Goal: Task Accomplishment & Management: Manage account settings

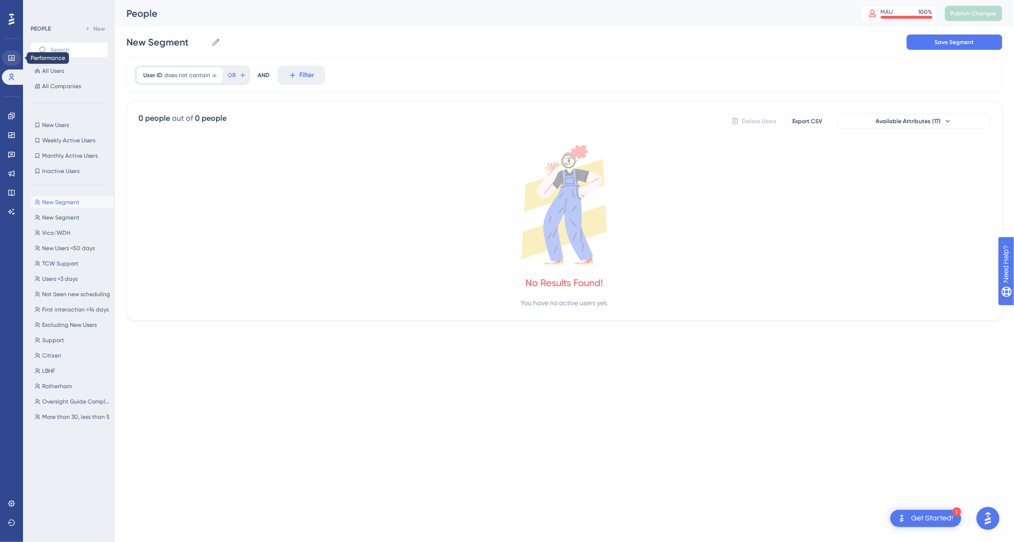
click at [10, 63] on link at bounding box center [11, 57] width 19 height 15
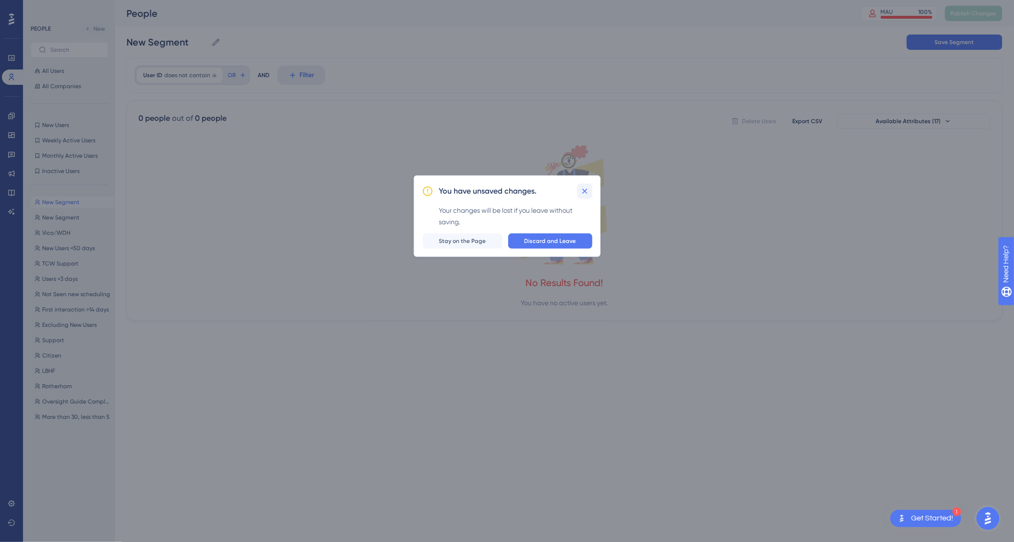
click at [587, 191] on icon at bounding box center [585, 191] width 10 height 10
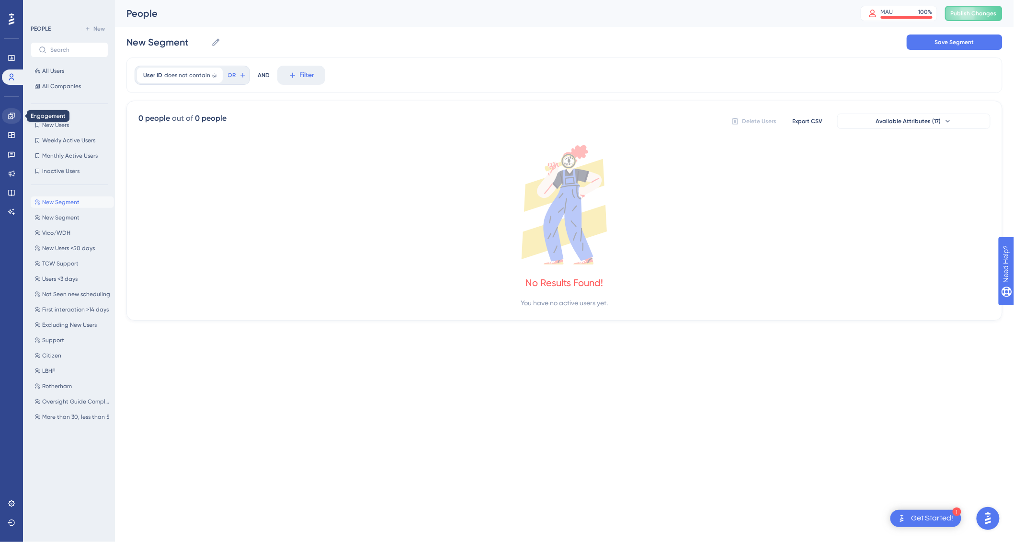
click at [11, 116] on icon at bounding box center [11, 116] width 6 height 6
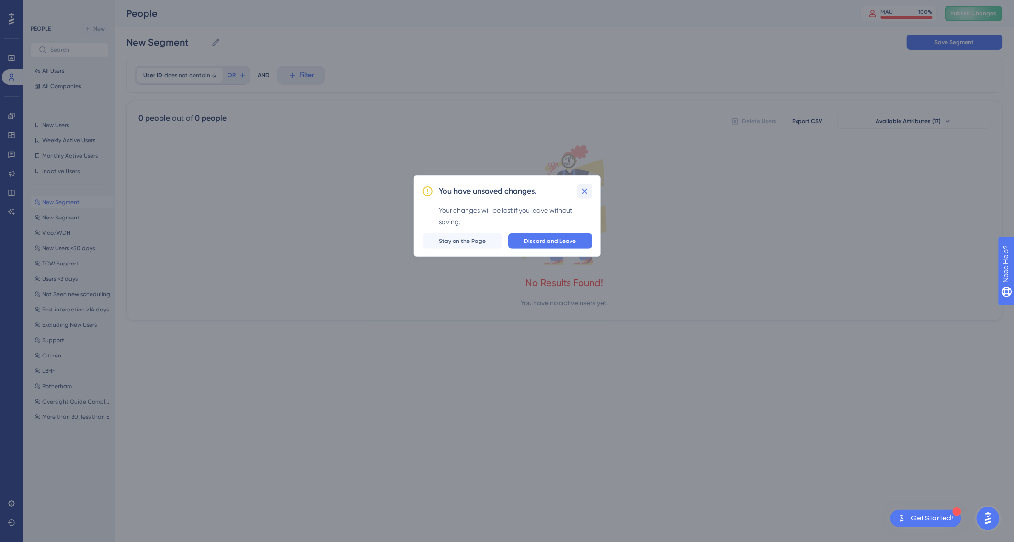
click at [586, 195] on icon at bounding box center [585, 191] width 10 height 10
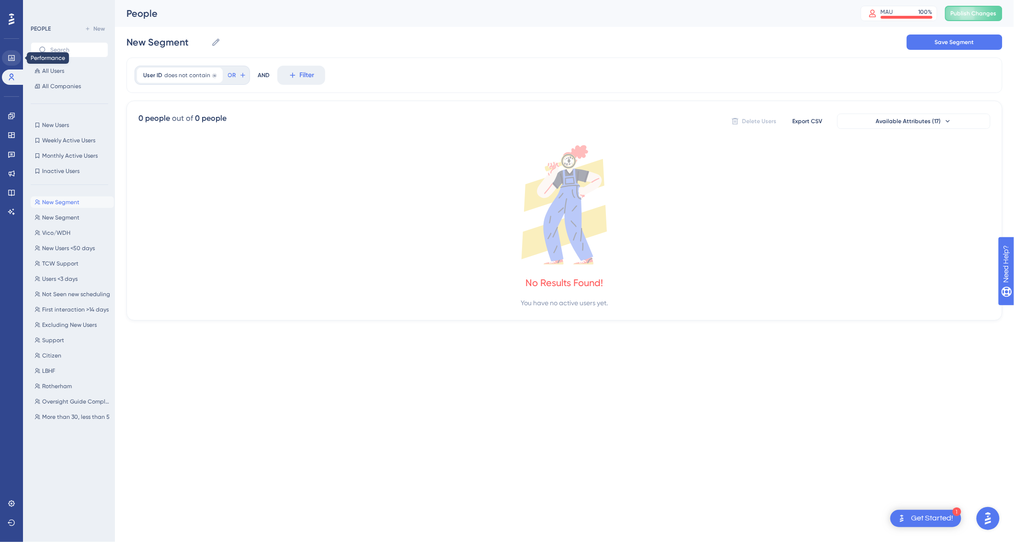
click at [18, 62] on link at bounding box center [11, 57] width 19 height 15
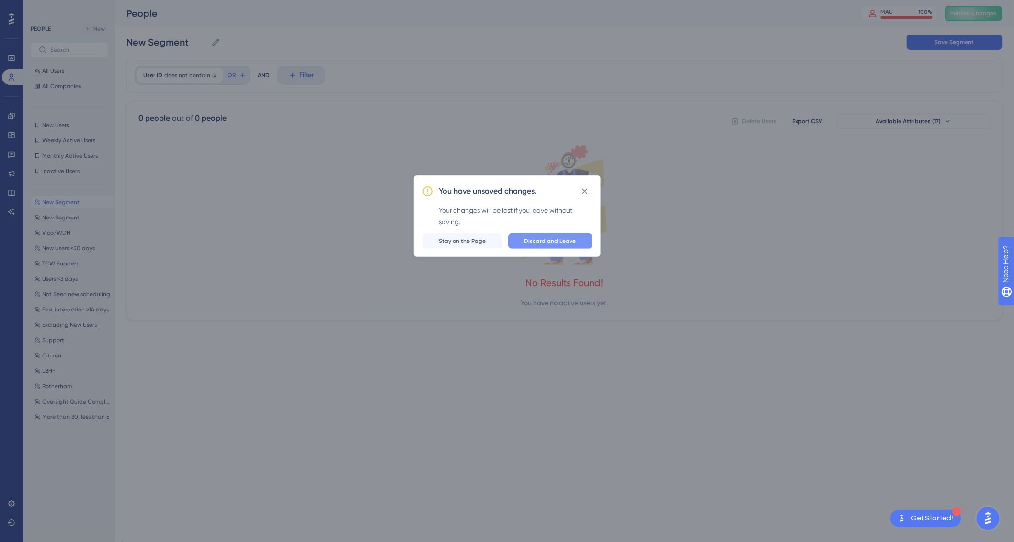
click at [569, 235] on button "Discard and Leave" at bounding box center [550, 240] width 84 height 15
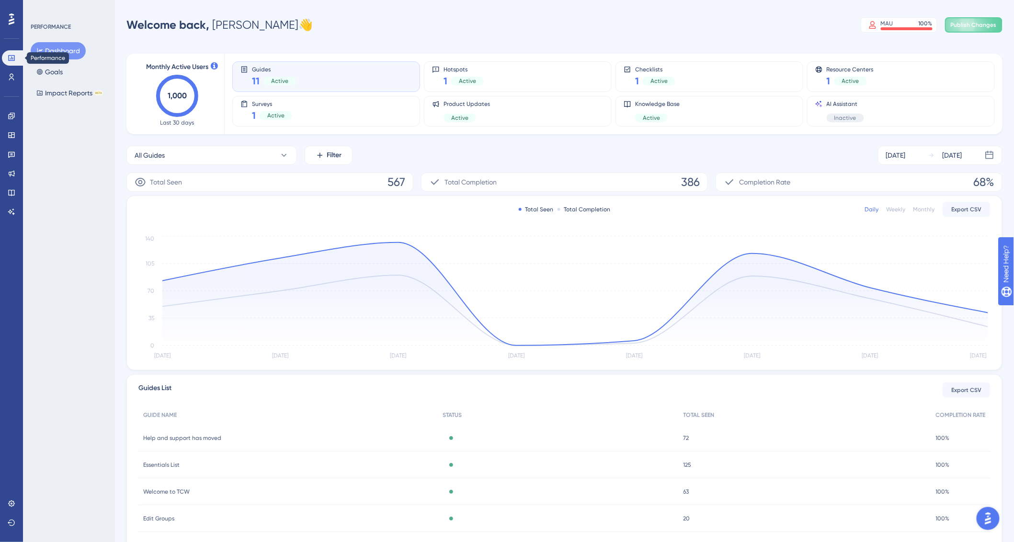
click at [11, 64] on link at bounding box center [13, 57] width 23 height 15
click at [14, 118] on icon at bounding box center [12, 116] width 8 height 8
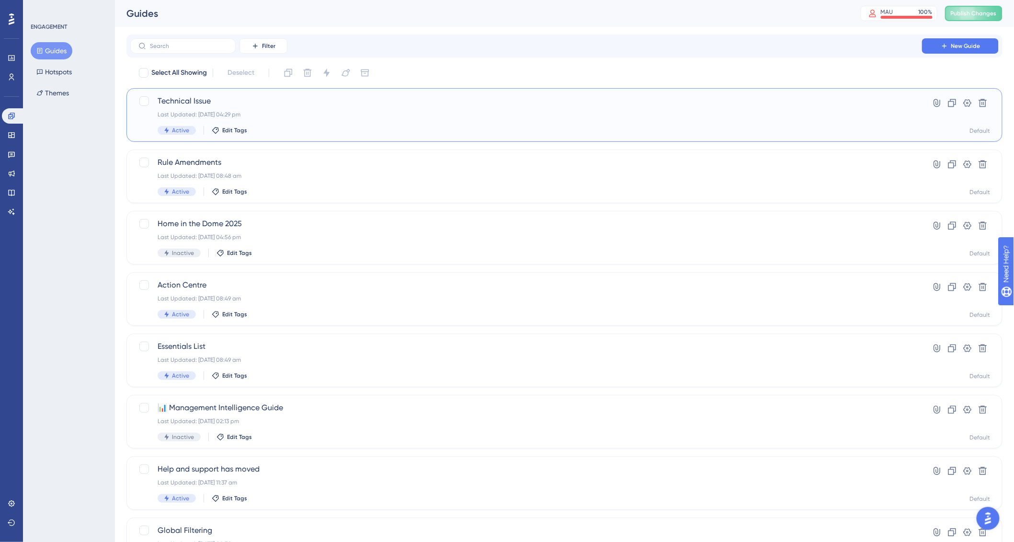
click at [259, 106] on span "Technical Issue" at bounding box center [526, 100] width 737 height 11
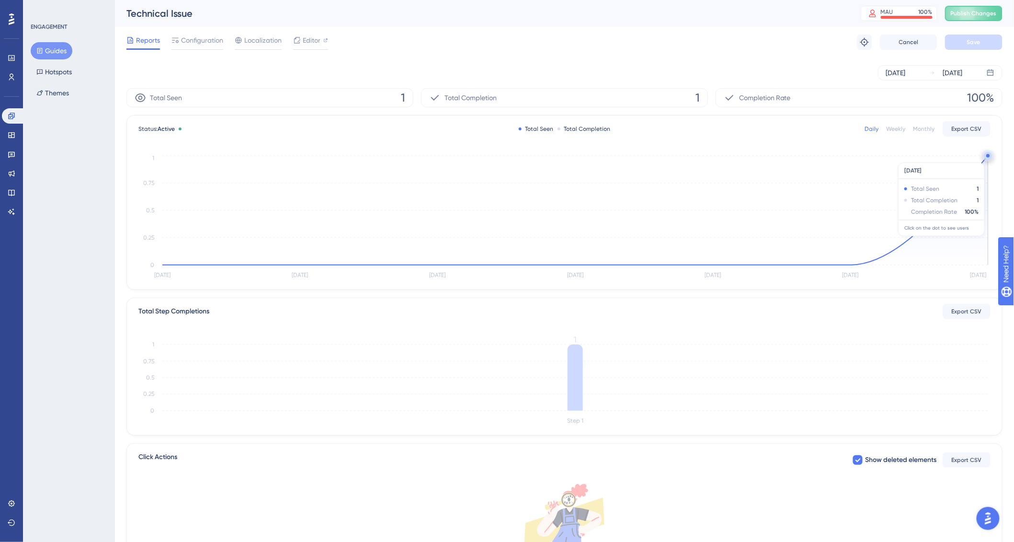
click at [988, 158] on circle at bounding box center [988, 156] width 8 height 8
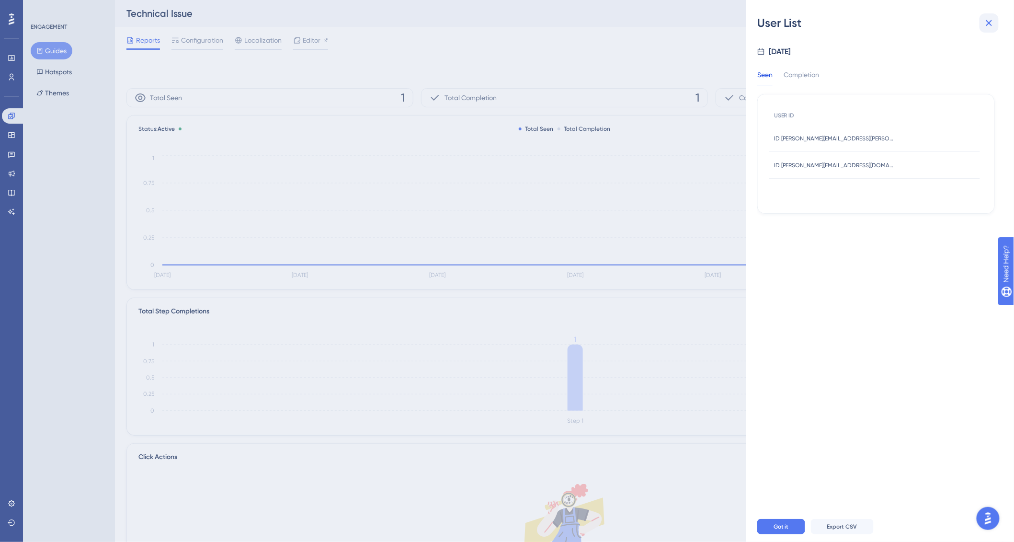
click at [986, 20] on icon at bounding box center [988, 22] width 11 height 11
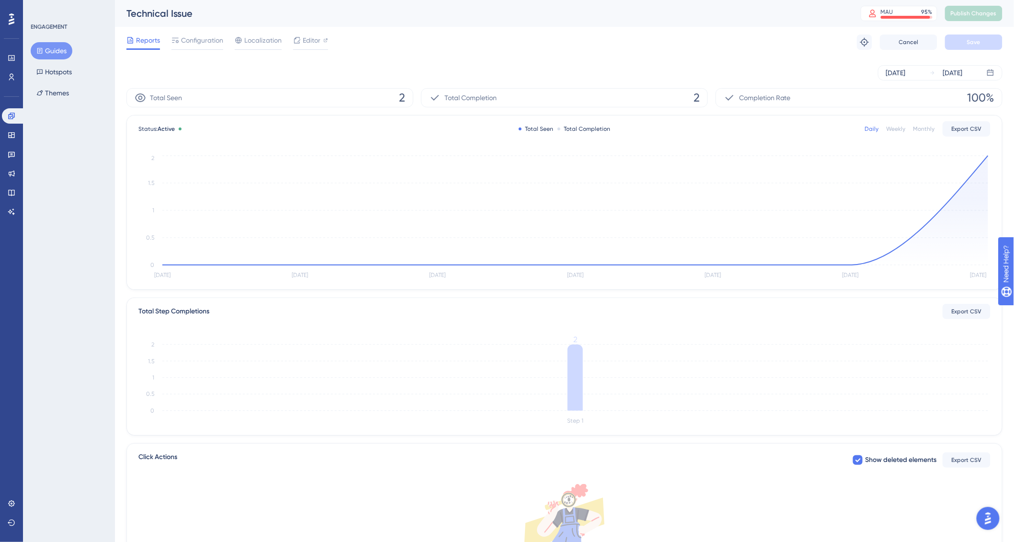
click at [61, 53] on button "Guides" at bounding box center [52, 50] width 42 height 17
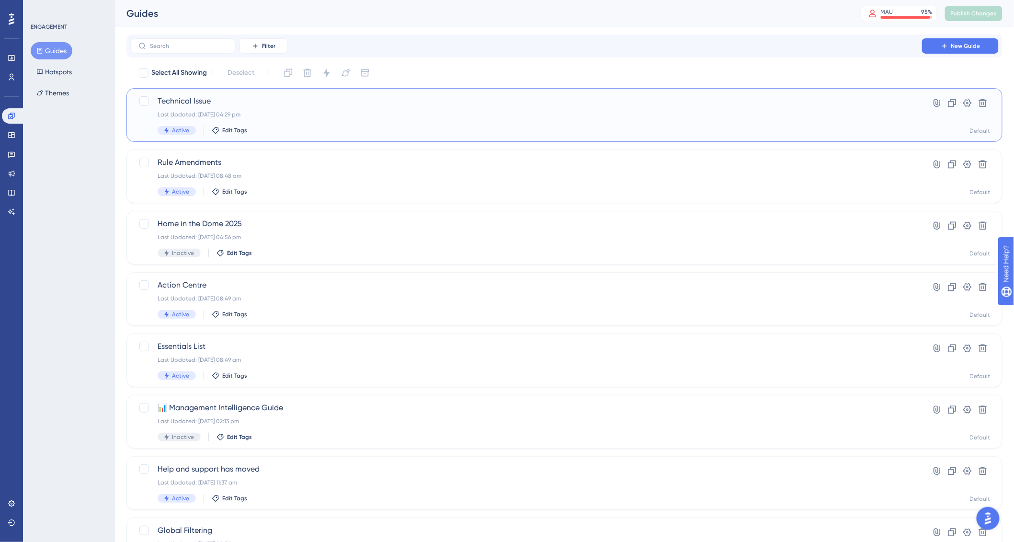
click at [286, 104] on span "Technical Issue" at bounding box center [526, 100] width 737 height 11
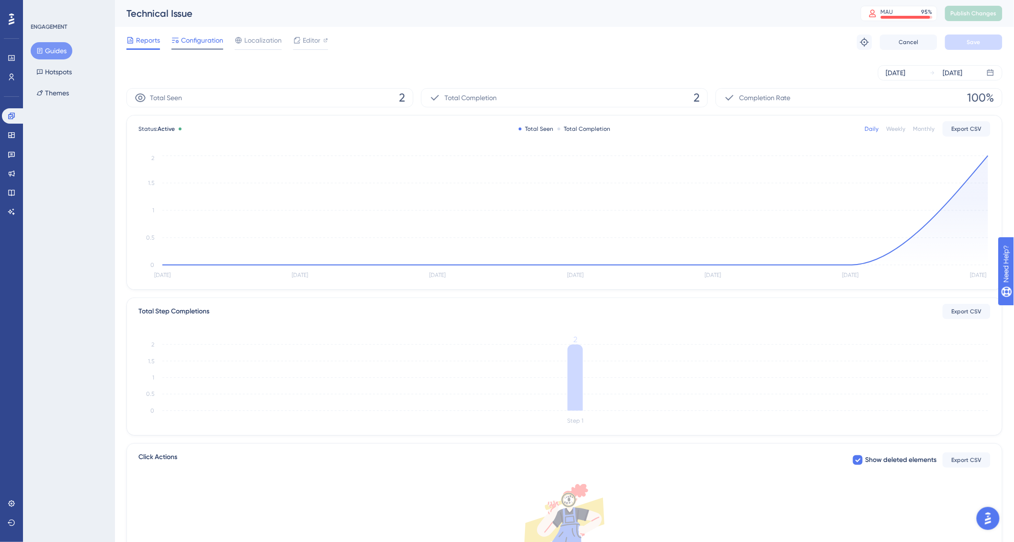
click at [207, 42] on span "Configuration" at bounding box center [202, 39] width 42 height 11
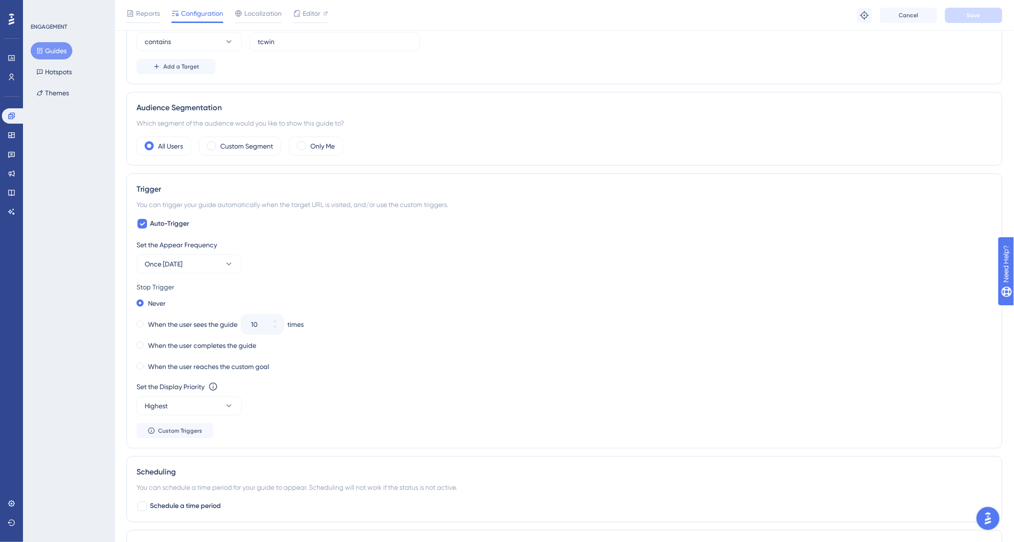
scroll to position [324, 0]
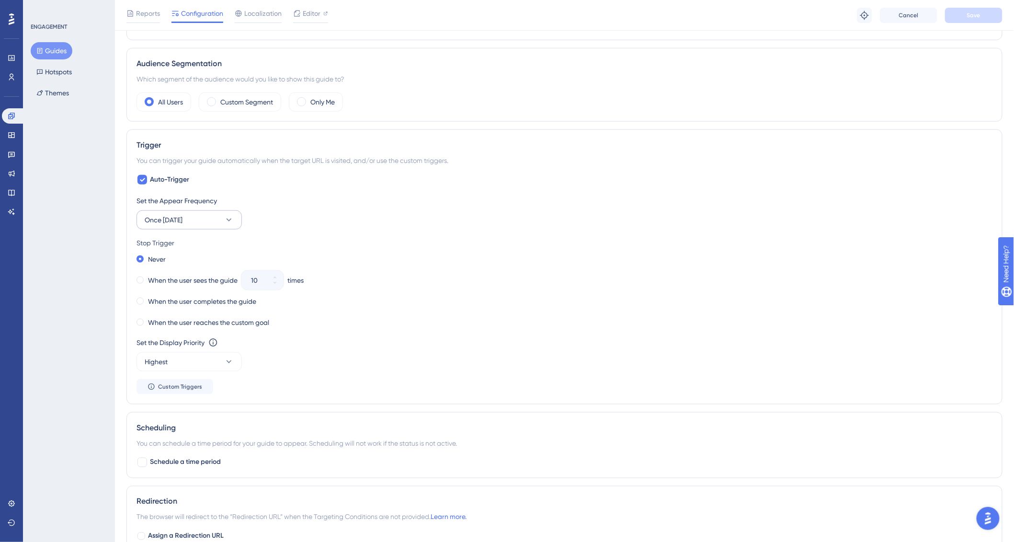
click at [218, 224] on button "Once [DATE]" at bounding box center [189, 219] width 105 height 19
click at [214, 271] on div "Once in a Session Once in a Session" at bounding box center [189, 268] width 78 height 19
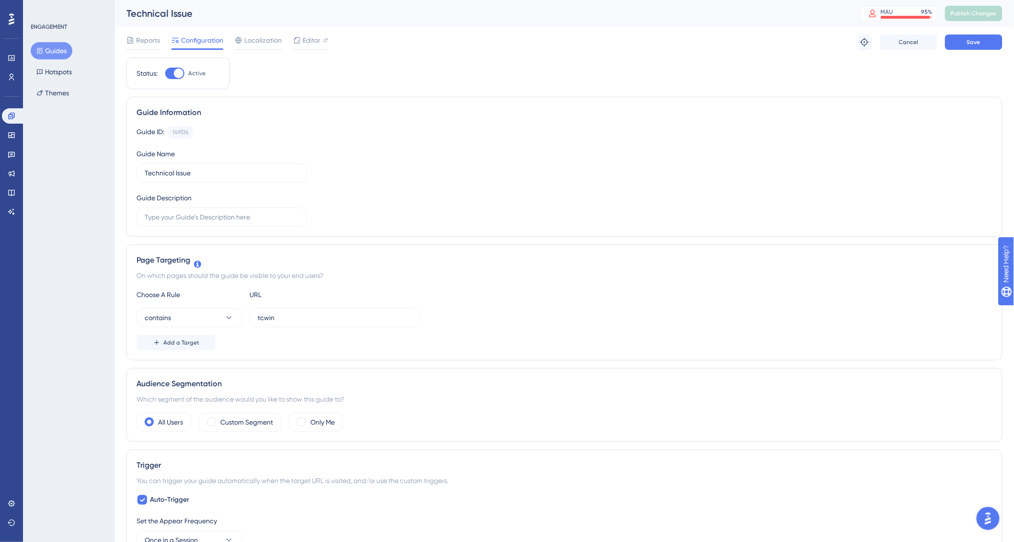
scroll to position [0, 0]
click at [988, 49] on button "Save" at bounding box center [973, 41] width 57 height 15
click at [969, 13] on span "Publish Changes" at bounding box center [974, 14] width 46 height 8
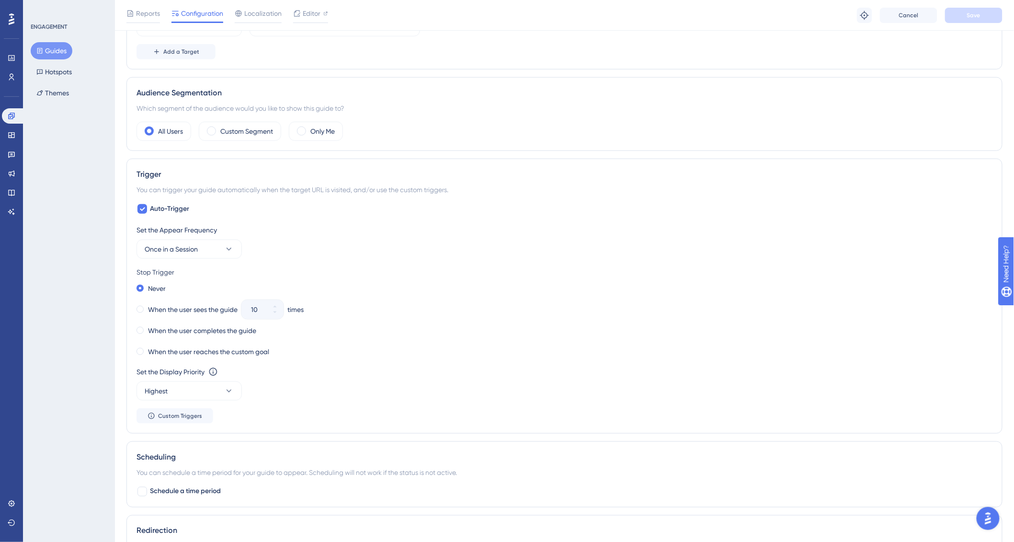
scroll to position [311, 0]
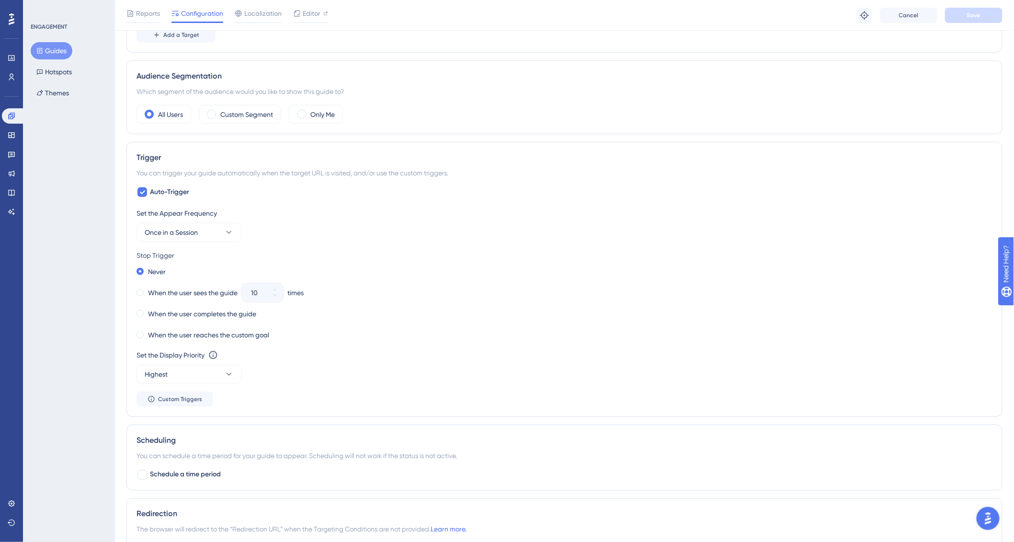
click at [47, 50] on button "Guides" at bounding box center [52, 50] width 42 height 17
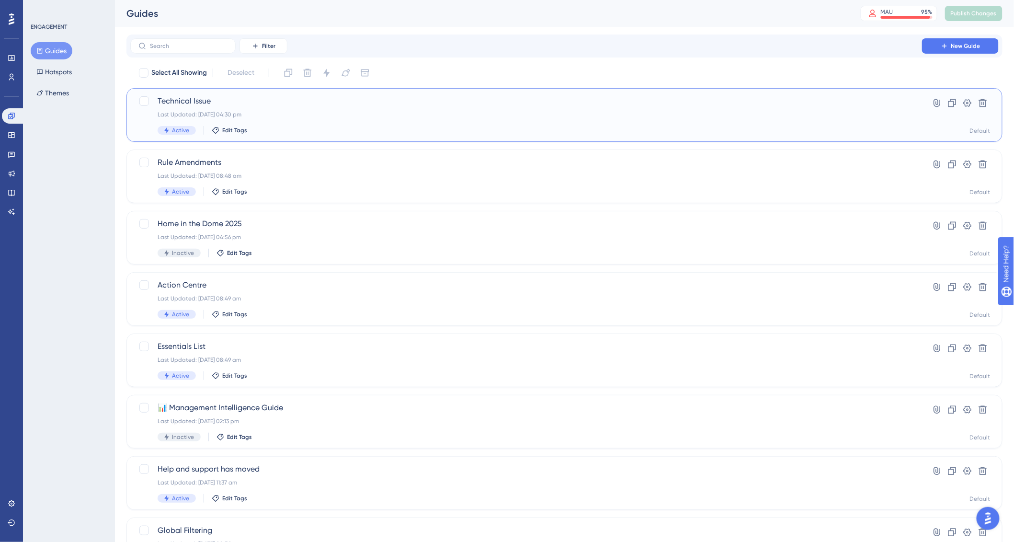
click at [291, 121] on div "Technical Issue Last Updated: 24 Sep 2025 at 04:30 pm Active Edit Tags" at bounding box center [526, 114] width 737 height 39
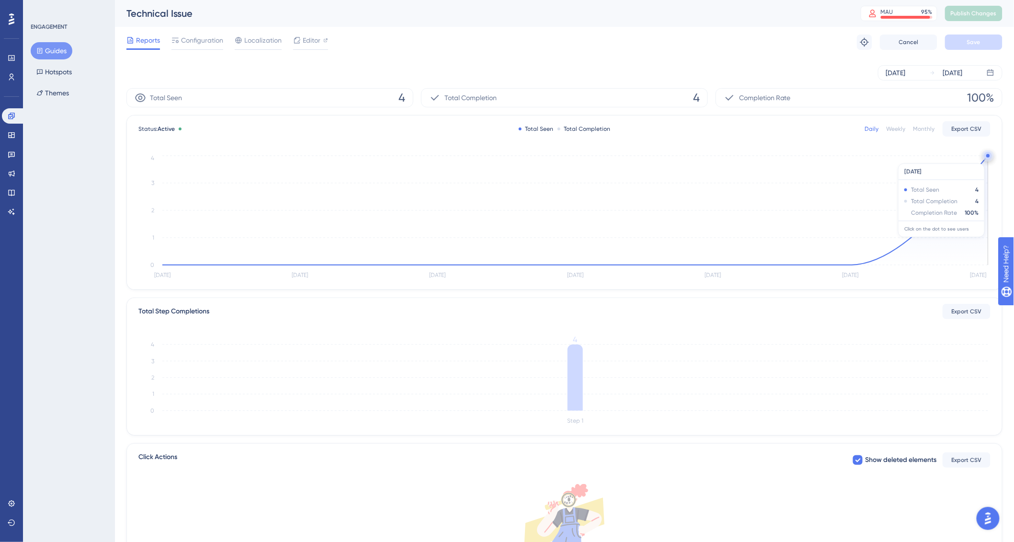
click at [986, 159] on circle at bounding box center [988, 156] width 8 height 8
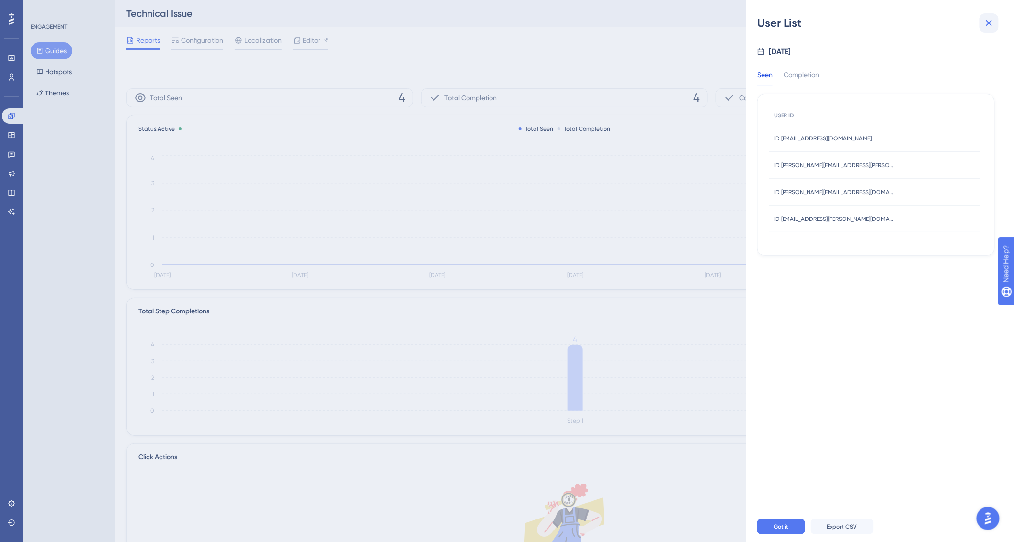
click at [988, 23] on icon at bounding box center [988, 22] width 11 height 11
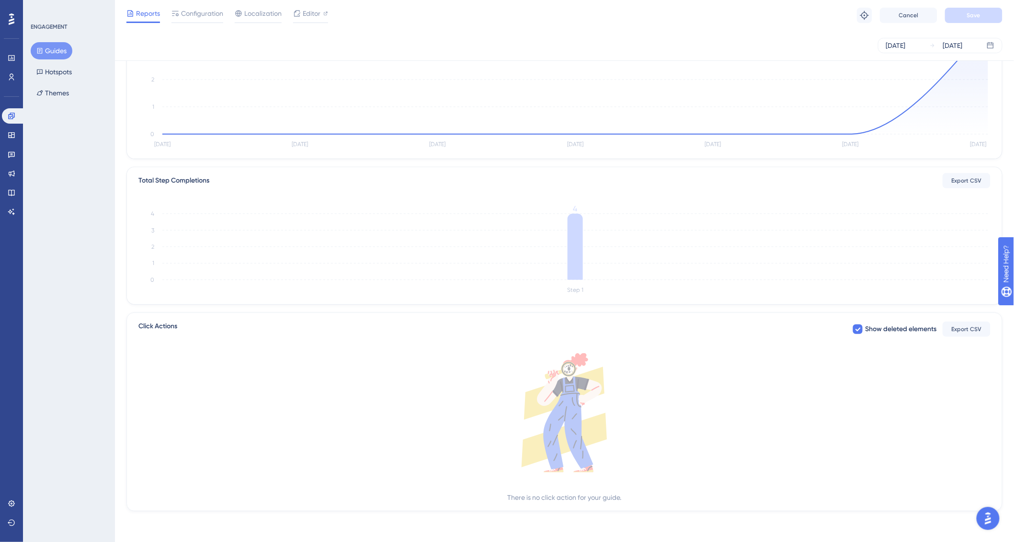
scroll to position [130, 0]
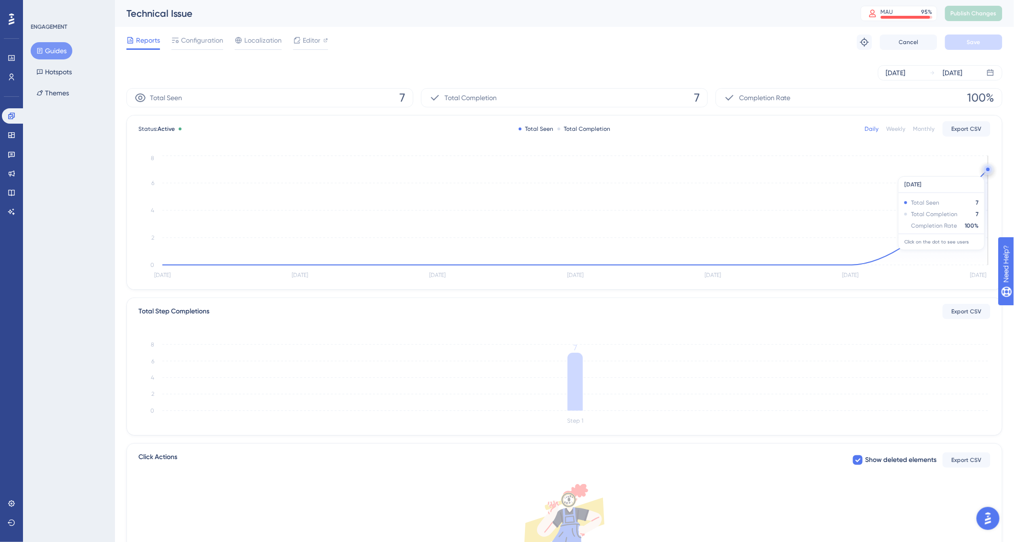
click at [986, 171] on circle at bounding box center [988, 170] width 8 height 8
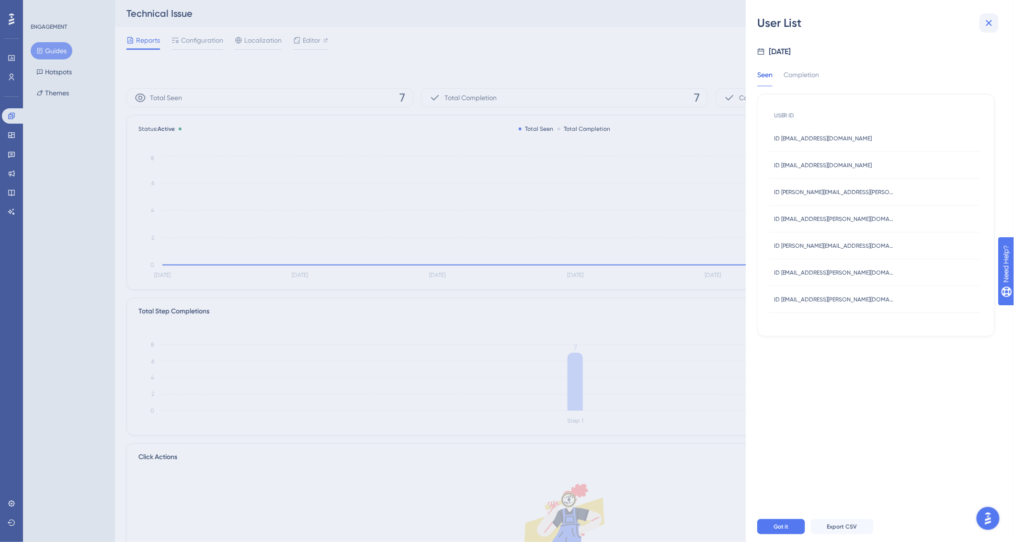
click at [992, 20] on icon at bounding box center [988, 22] width 11 height 11
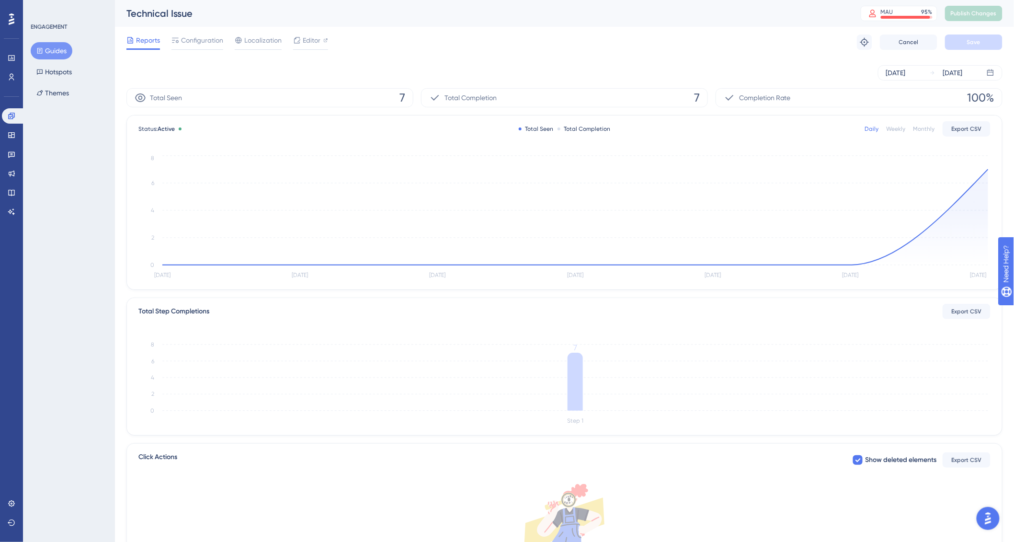
click at [197, 52] on div "Reports Configuration Localization Editor Troubleshoot Cancel Save" at bounding box center [564, 42] width 876 height 31
click at [205, 42] on span "Configuration" at bounding box center [202, 39] width 42 height 11
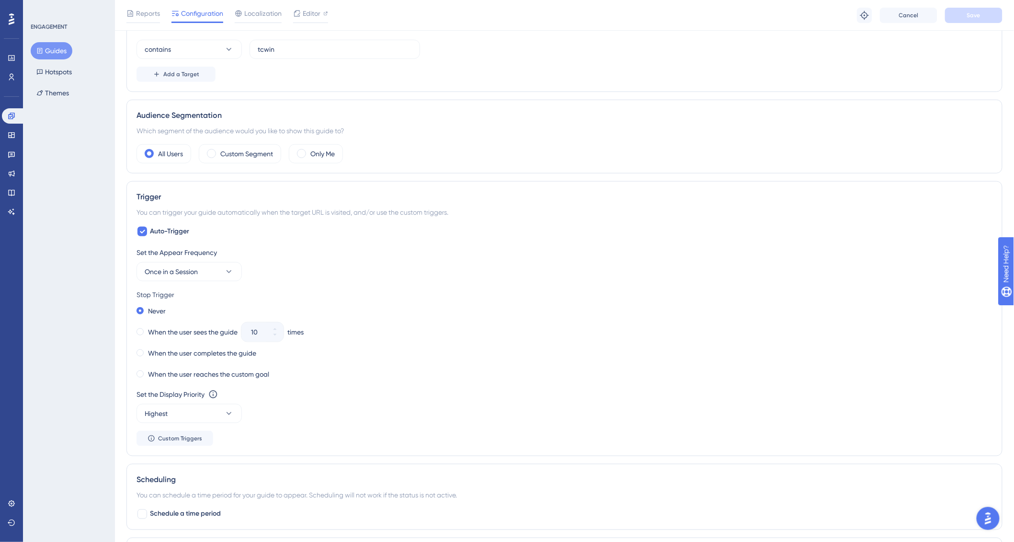
scroll to position [305, 0]
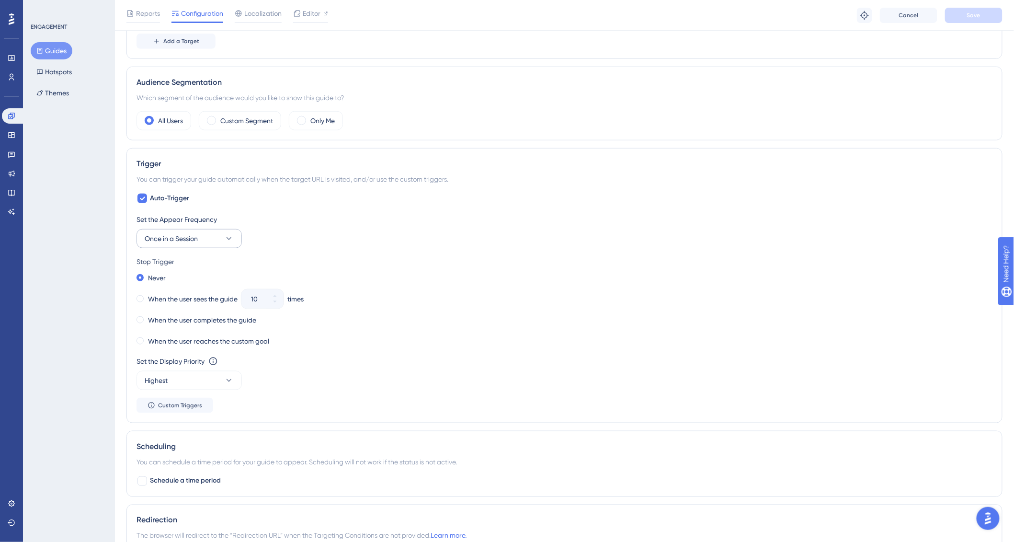
click at [213, 234] on button "Once in a Session" at bounding box center [189, 238] width 105 height 19
click at [188, 306] on span "Once [DATE]" at bounding box center [169, 305] width 38 height 11
click at [992, 18] on button "Save" at bounding box center [973, 15] width 57 height 15
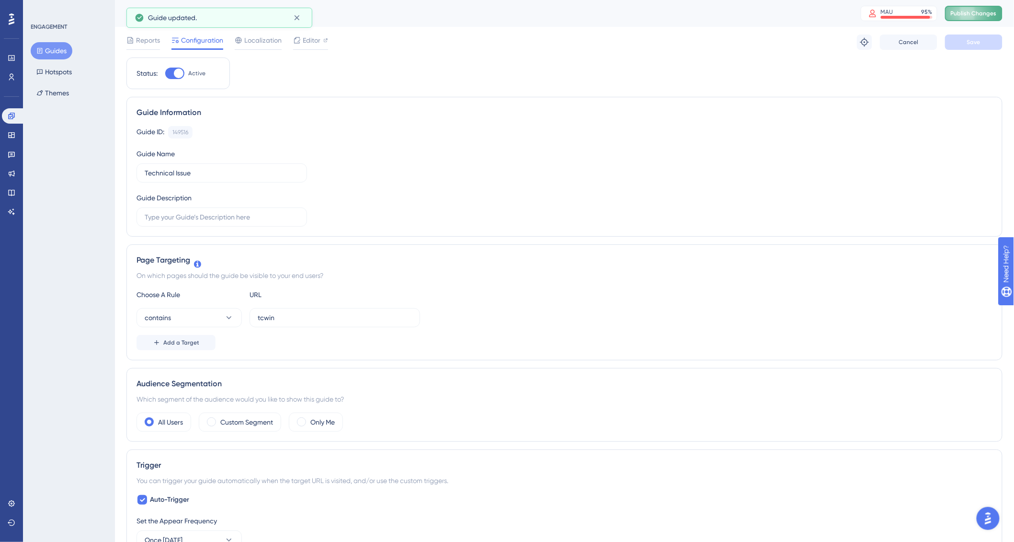
scroll to position [0, 0]
click at [967, 17] on span "Publish Changes" at bounding box center [974, 14] width 46 height 8
